Goal: Find specific page/section: Find specific page/section

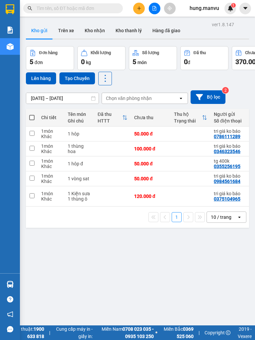
click at [55, 8] on input "text" at bounding box center [76, 8] width 78 height 7
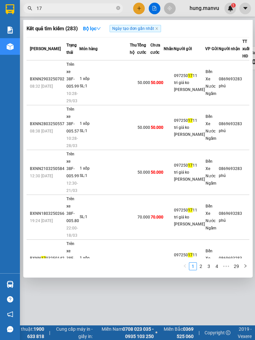
type input "1"
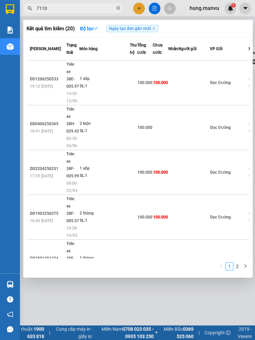
type input "7110"
click at [221, 330] on div at bounding box center [127, 170] width 255 height 340
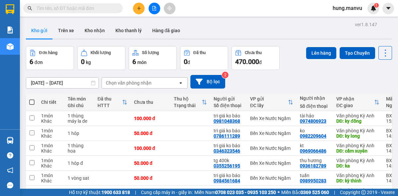
scroll to position [31, 0]
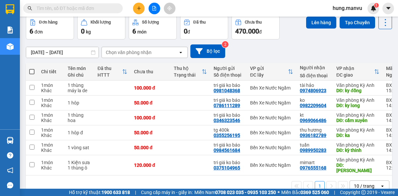
click at [9, 10] on img at bounding box center [10, 9] width 9 height 10
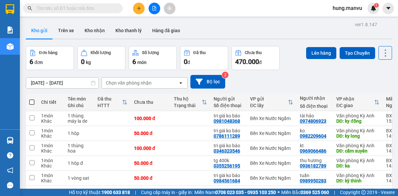
click at [248, 15] on div "Kết quả tìm kiếm ( 0 ) Bộ lọc Ngày tạo đơn gần nhất No Data hung.manvu 1" at bounding box center [199, 8] width 398 height 17
